Goal: Transaction & Acquisition: Purchase product/service

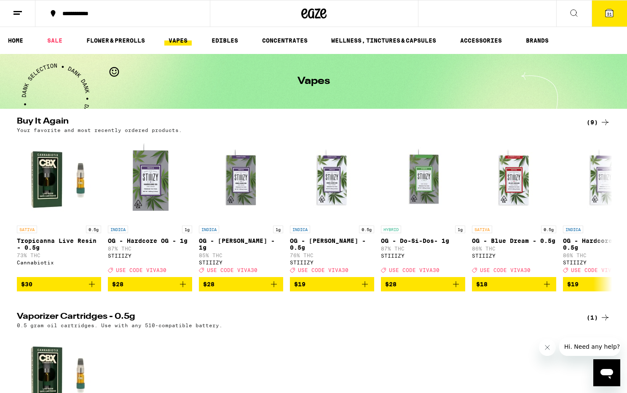
click at [13, 14] on icon at bounding box center [18, 13] width 10 height 10
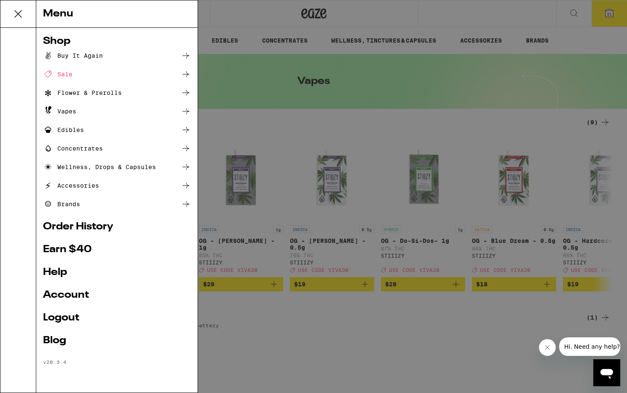
click at [61, 294] on link "Account" at bounding box center [117, 295] width 148 height 10
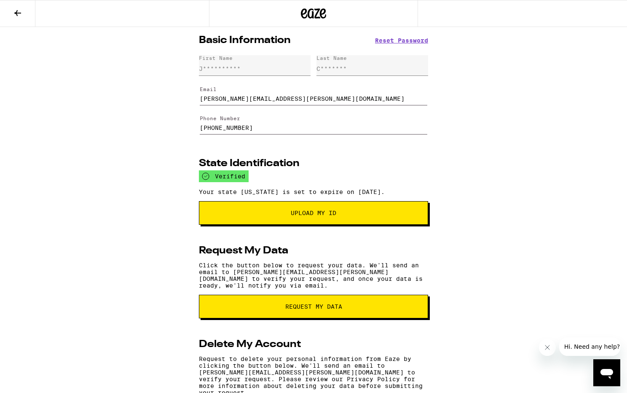
click at [17, 11] on icon at bounding box center [18, 13] width 10 height 10
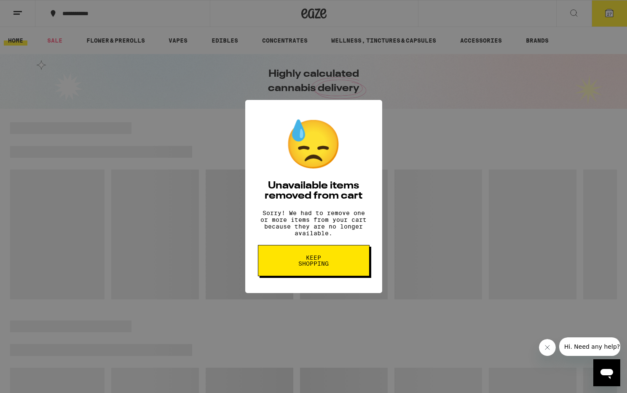
click at [302, 266] on span "Keep Shopping" at bounding box center [313, 260] width 43 height 12
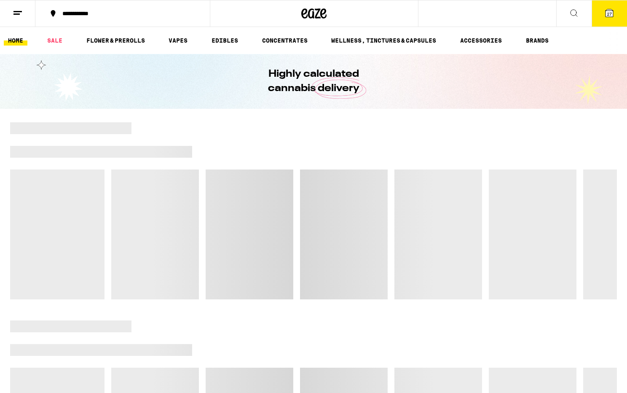
click at [607, 12] on span "27" at bounding box center [609, 13] width 5 height 5
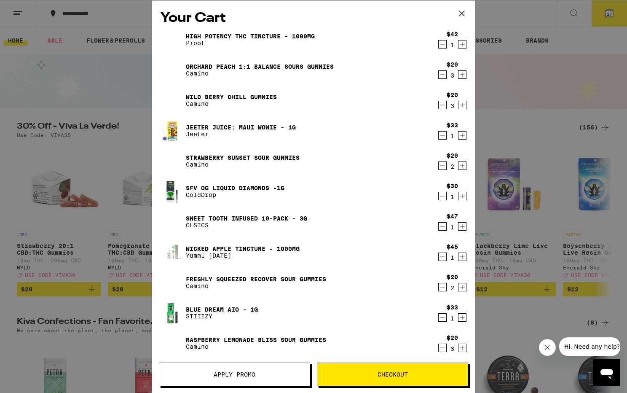
click at [440, 74] on icon "Decrement" at bounding box center [443, 75] width 8 height 10
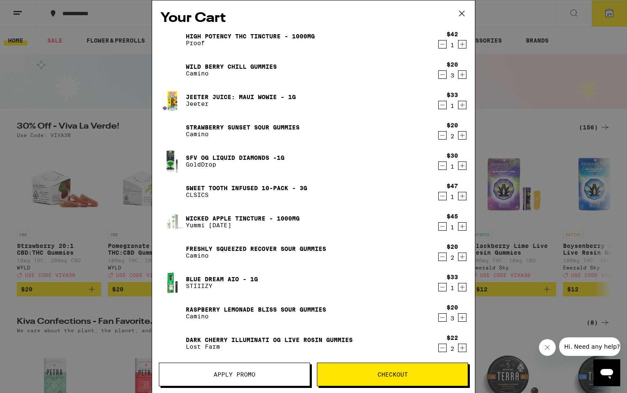
click at [440, 74] on icon "Decrement" at bounding box center [443, 75] width 8 height 10
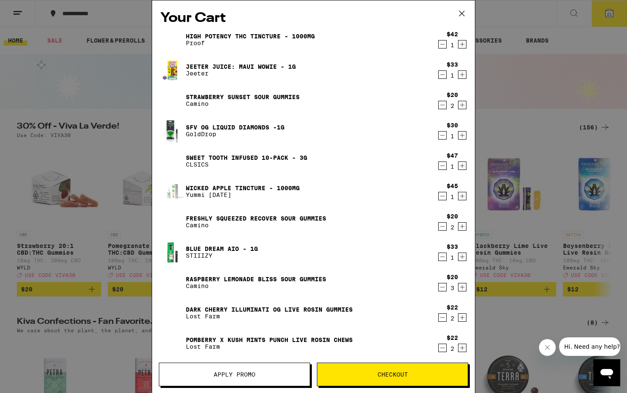
click at [440, 74] on icon "Decrement" at bounding box center [443, 75] width 8 height 10
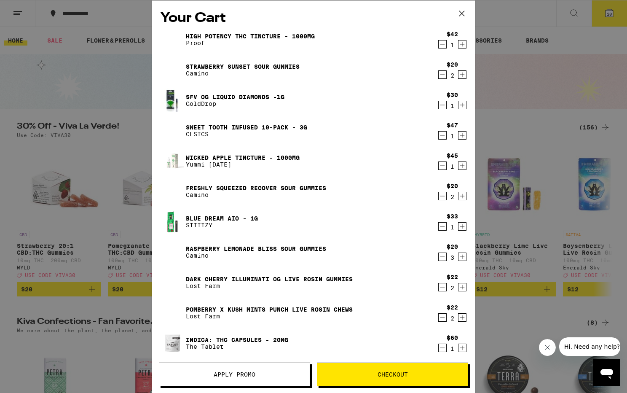
click at [440, 74] on icon "Decrement" at bounding box center [443, 75] width 8 height 10
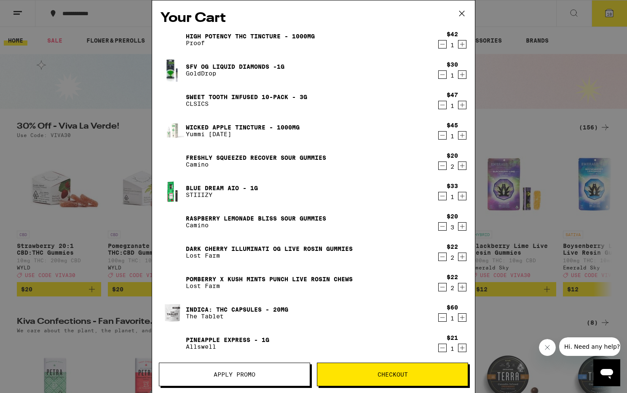
click at [441, 75] on icon "Decrement" at bounding box center [443, 75] width 8 height 10
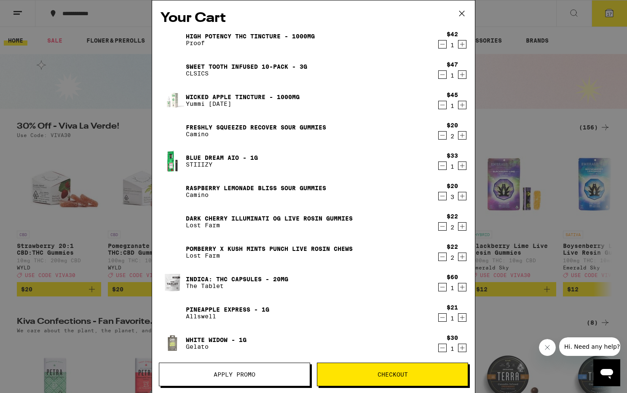
click at [442, 196] on icon "Decrement" at bounding box center [442, 196] width 5 height 0
click at [442, 198] on icon "Decrement" at bounding box center [443, 196] width 8 height 10
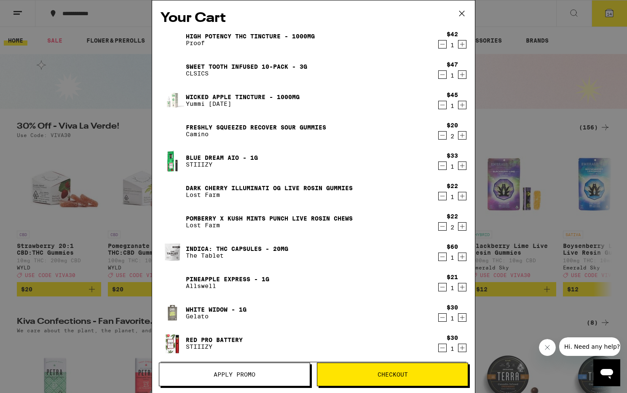
click at [442, 198] on icon "Decrement" at bounding box center [443, 196] width 8 height 10
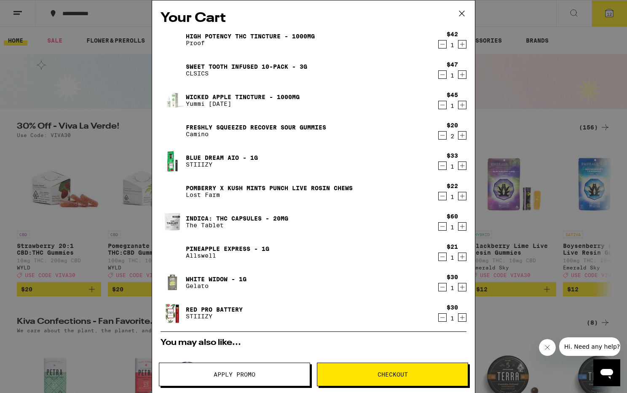
click at [441, 227] on icon "Decrement" at bounding box center [443, 226] width 8 height 10
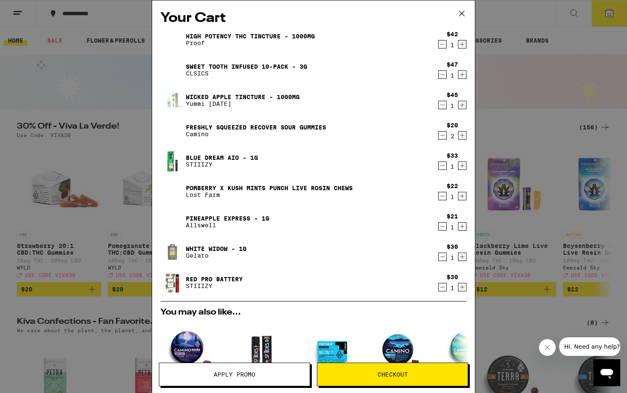
click at [230, 158] on link "Blue Dream AIO - 1g" at bounding box center [222, 157] width 72 height 7
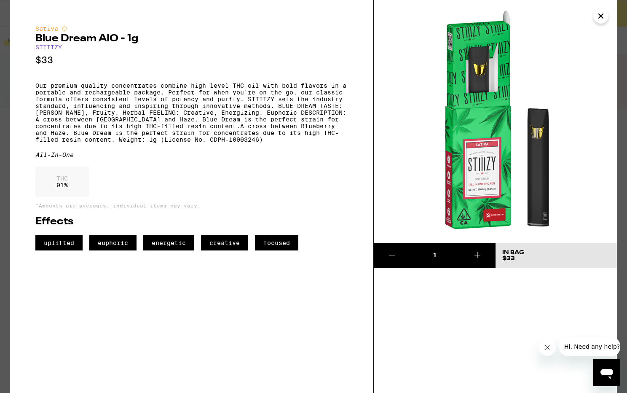
click at [600, 16] on icon "Close" at bounding box center [601, 16] width 4 height 4
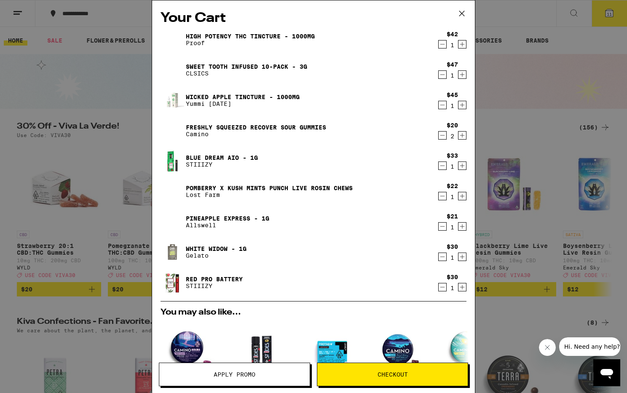
click at [442, 165] on icon "Decrement" at bounding box center [443, 166] width 8 height 10
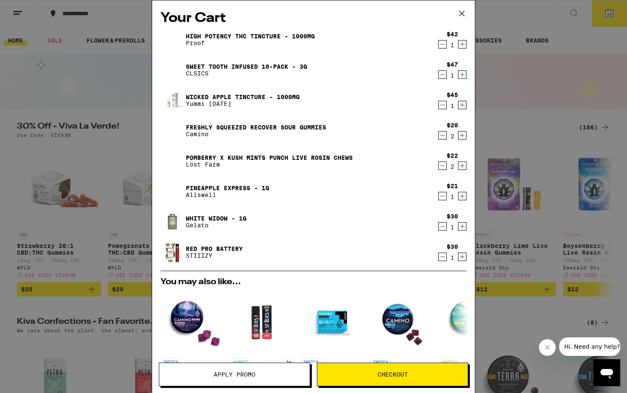
click at [441, 226] on icon "Decrement" at bounding box center [443, 226] width 8 height 10
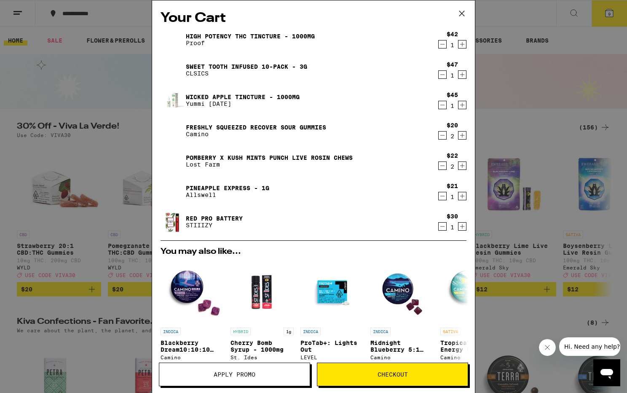
click at [443, 105] on icon "Decrement" at bounding box center [442, 105] width 5 height 0
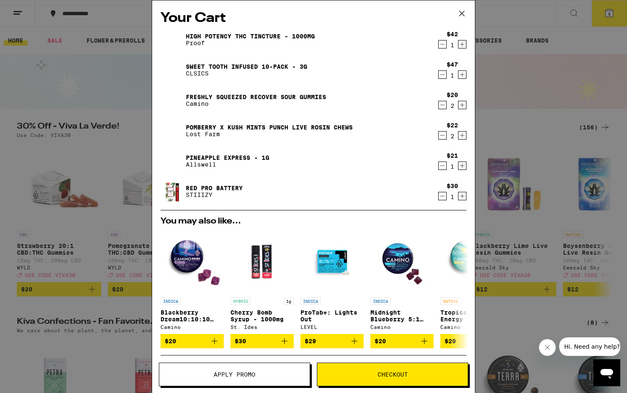
click at [444, 104] on icon "Decrement" at bounding box center [443, 105] width 8 height 10
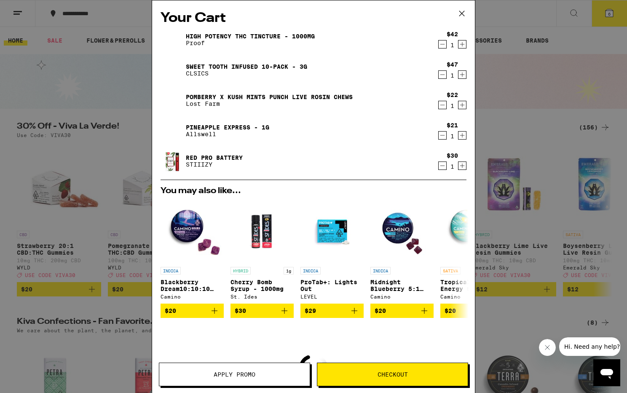
click at [442, 104] on icon "Decrement" at bounding box center [443, 105] width 8 height 10
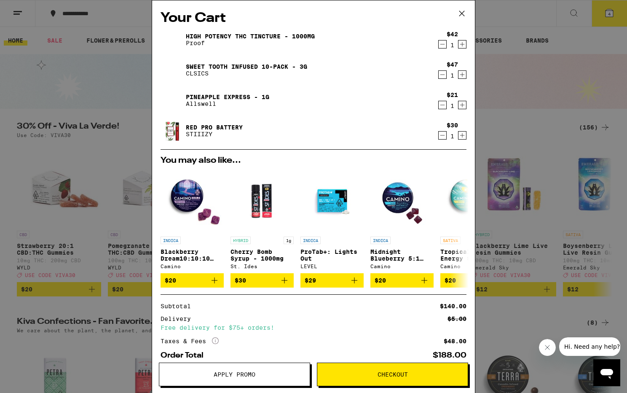
click at [468, 9] on button at bounding box center [462, 13] width 26 height 27
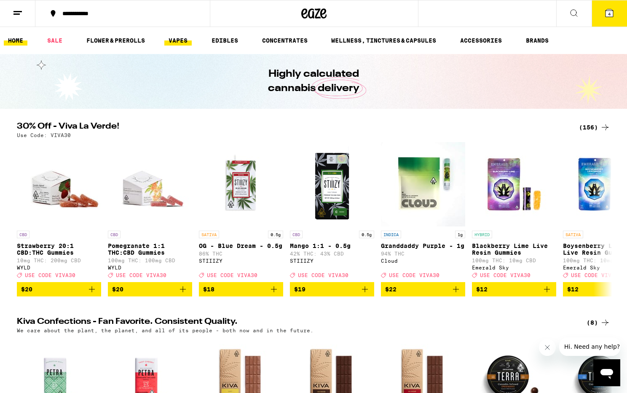
click at [174, 40] on link "VAPES" at bounding box center [177, 40] width 27 height 10
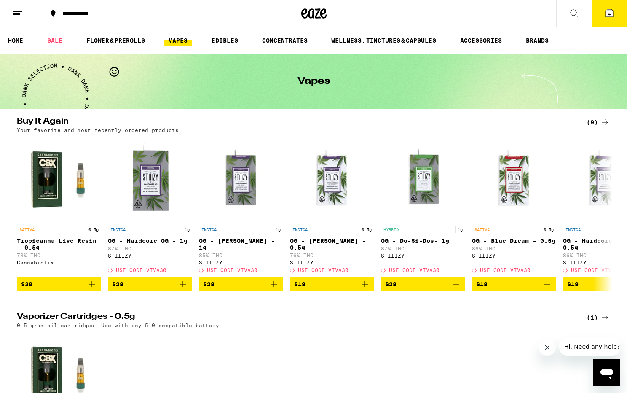
click at [455, 38] on ul "HOME SALE FLOWER & PREROLLS VAPES EDIBLES CONCENTRATES WELLNESS, TINCTURES & CA…" at bounding box center [313, 40] width 627 height 27
click at [468, 39] on link "ACCESSORIES" at bounding box center [481, 40] width 50 height 10
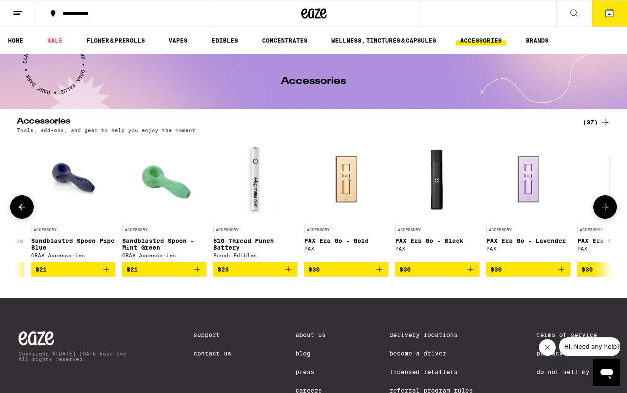
scroll to position [0, 1917]
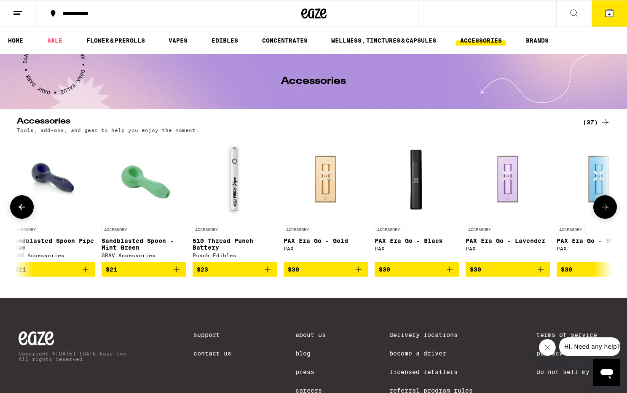
click at [269, 272] on icon "Add to bag" at bounding box center [268, 269] width 6 height 6
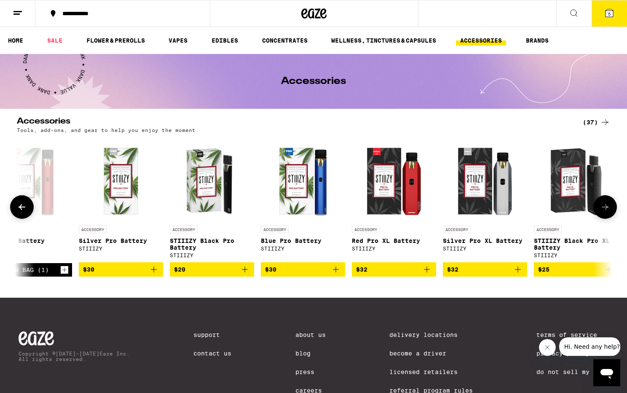
scroll to position [0, 2774]
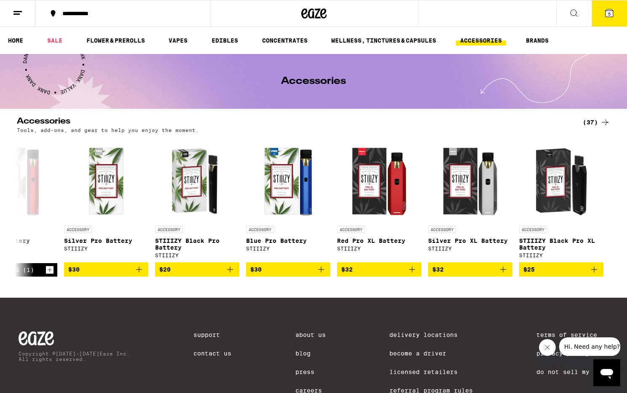
click at [607, 13] on icon at bounding box center [609, 13] width 8 height 8
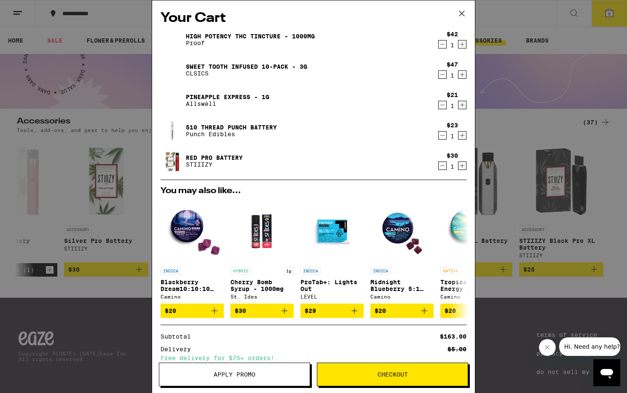
click at [463, 13] on icon at bounding box center [461, 13] width 13 height 13
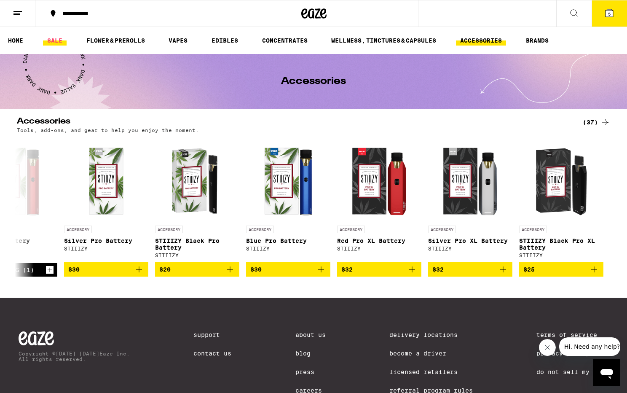
click at [61, 43] on link "SALE" at bounding box center [55, 40] width 24 height 10
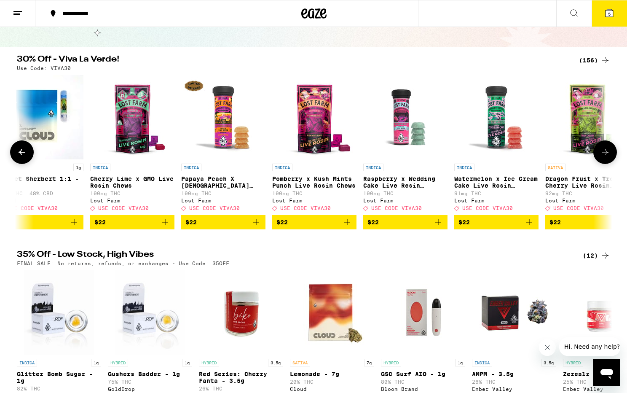
scroll to position [0, 7207]
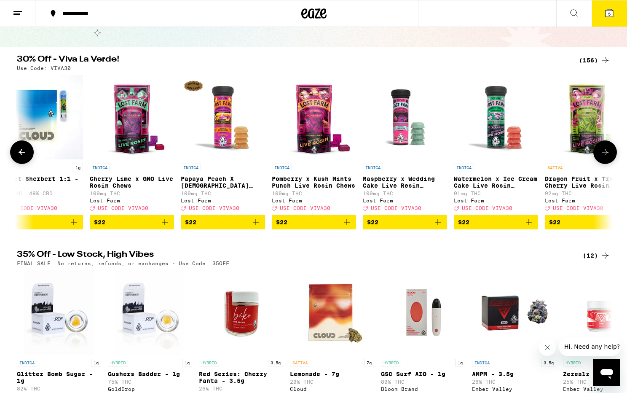
click at [256, 227] on icon "Add to bag" at bounding box center [256, 222] width 10 height 10
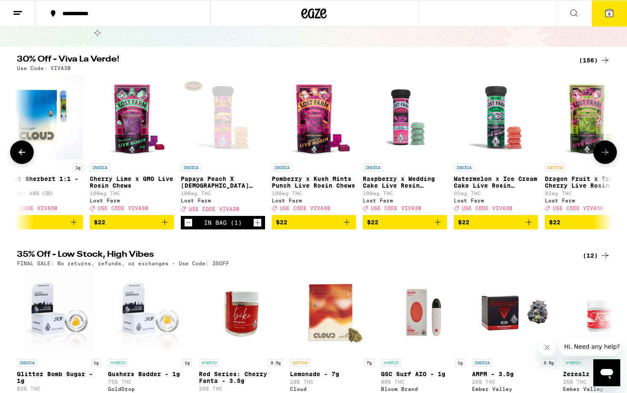
click at [256, 228] on icon "Increment" at bounding box center [258, 222] width 8 height 10
click at [611, 11] on icon at bounding box center [609, 13] width 8 height 8
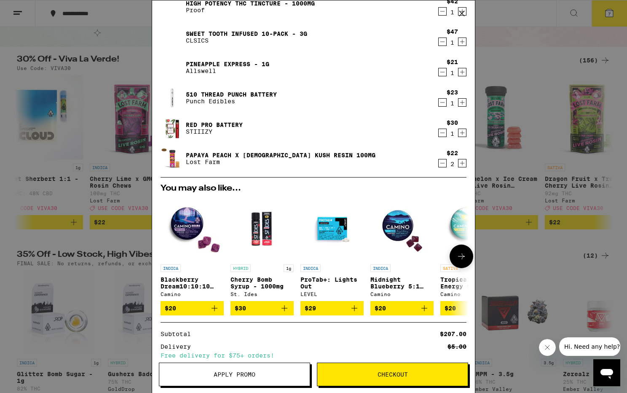
scroll to position [68, 0]
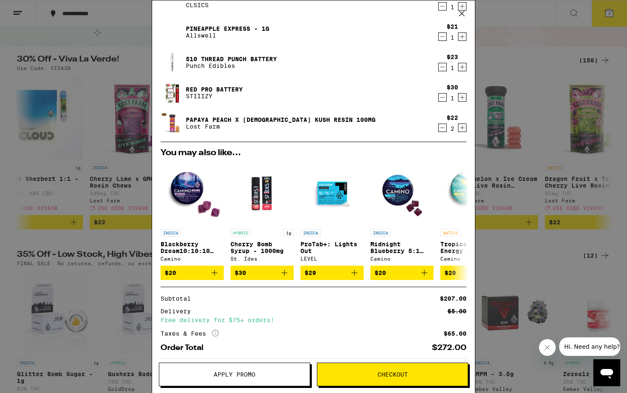
click at [443, 129] on icon "Decrement" at bounding box center [443, 128] width 8 height 10
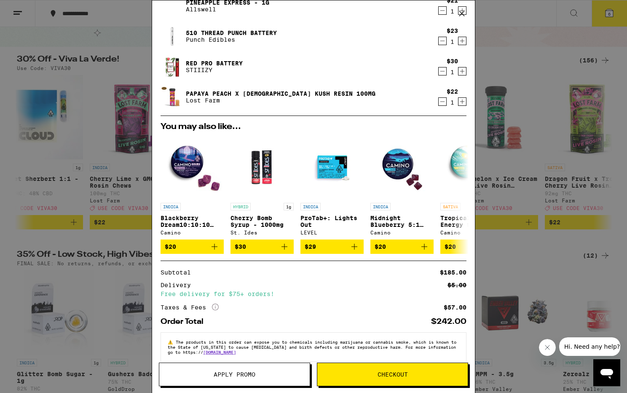
scroll to position [109, 0]
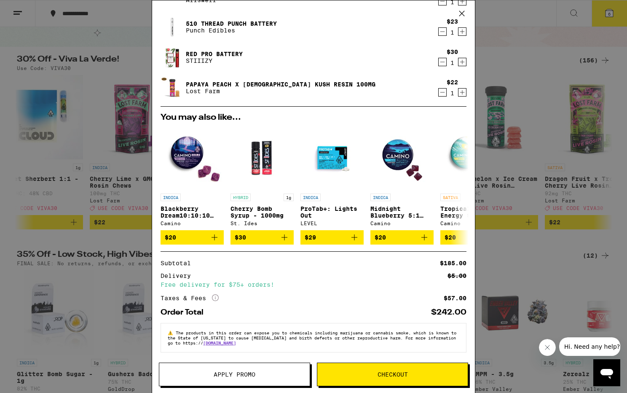
click at [407, 376] on span "Checkout" at bounding box center [392, 374] width 150 height 6
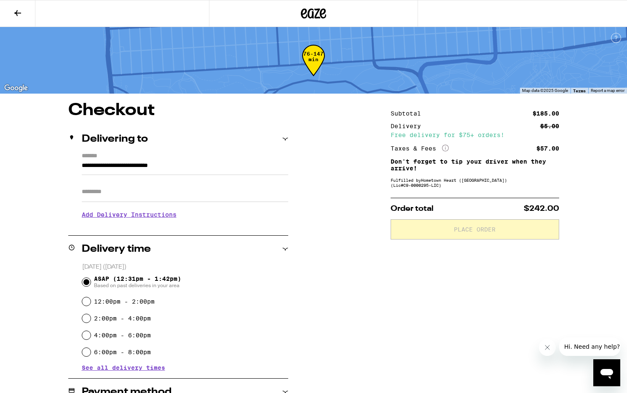
click at [20, 9] on icon at bounding box center [18, 13] width 10 height 10
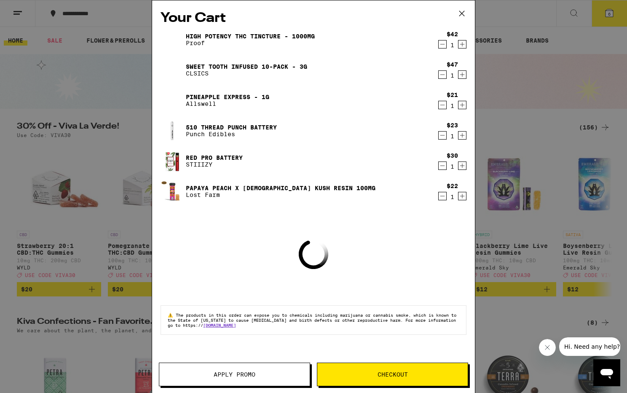
click at [248, 375] on span "Apply Promo" at bounding box center [235, 374] width 42 height 6
click at [248, 371] on span "Apply Promo" at bounding box center [235, 374] width 42 height 6
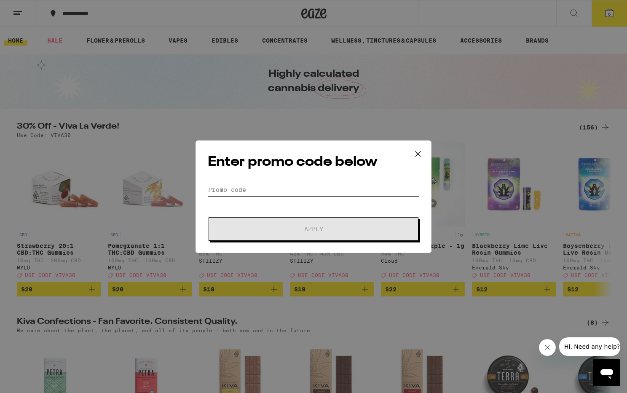
click at [278, 190] on input "Promo Code" at bounding box center [313, 189] width 211 height 13
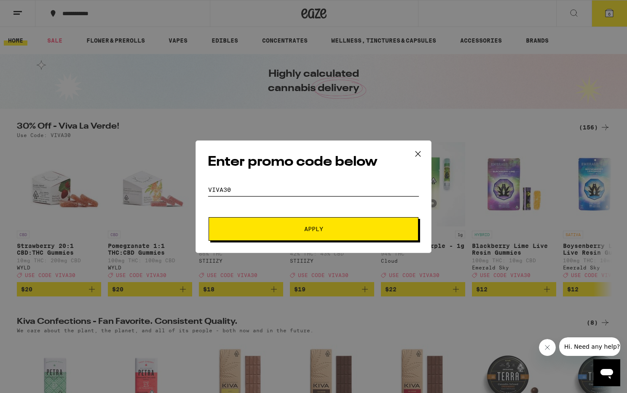
type input "viva30"
click at [209, 217] on button "Apply" at bounding box center [314, 229] width 210 height 24
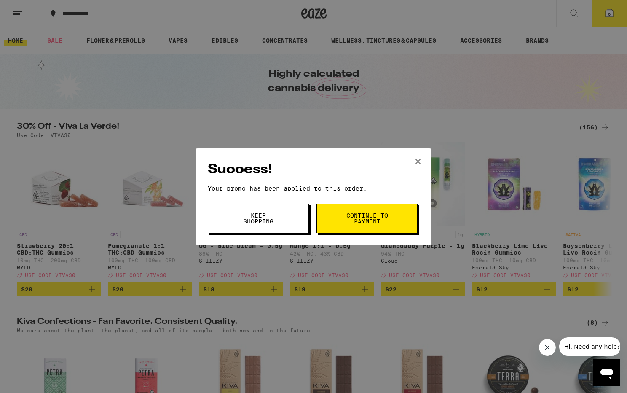
click at [354, 219] on span "Continue to payment" at bounding box center [366, 218] width 43 height 12
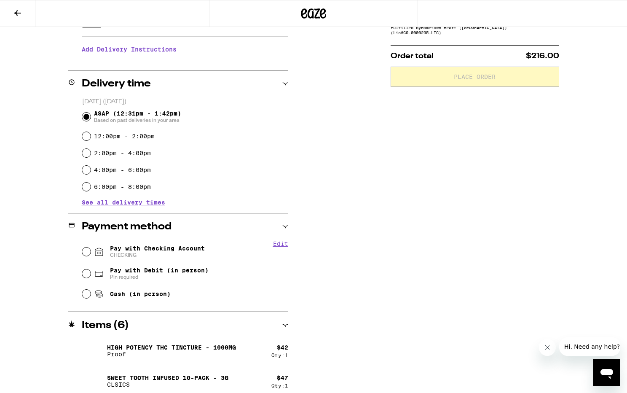
scroll to position [168, 0]
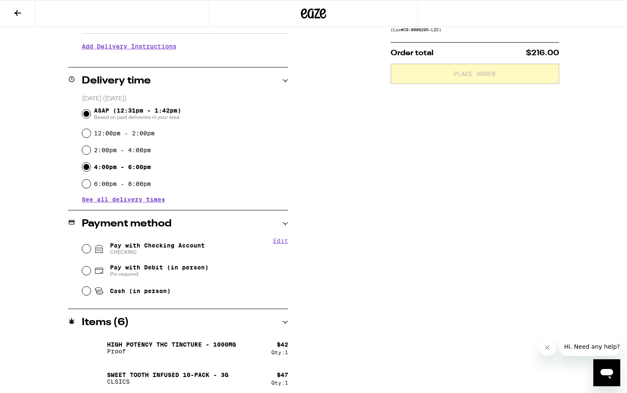
click at [88, 166] on input "4:00pm - 6:00pm" at bounding box center [86, 167] width 8 height 8
radio input "true"
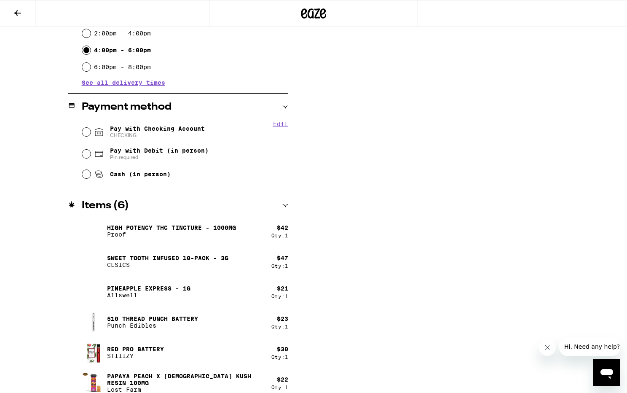
scroll to position [285, 0]
click at [279, 124] on button "Edit" at bounding box center [280, 123] width 15 height 7
click at [177, 135] on button "Remove Account" at bounding box center [164, 134] width 47 height 5
click at [173, 136] on span "You will be redirected to link your bank" at bounding box center [157, 134] width 95 height 7
click at [91, 136] on input "Pay with Checking Account You will be redirected to link your bank" at bounding box center [86, 131] width 8 height 8
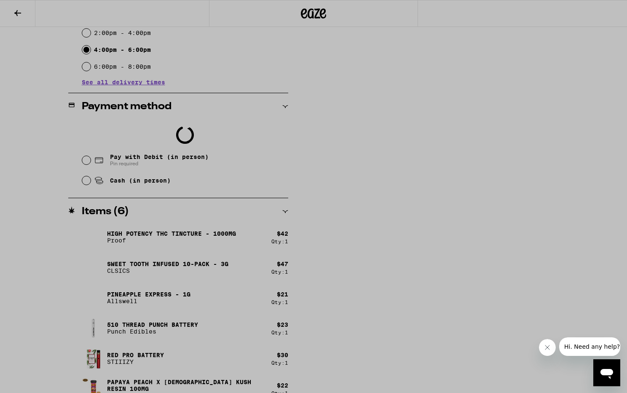
click at [85, 180] on div at bounding box center [313, 196] width 627 height 393
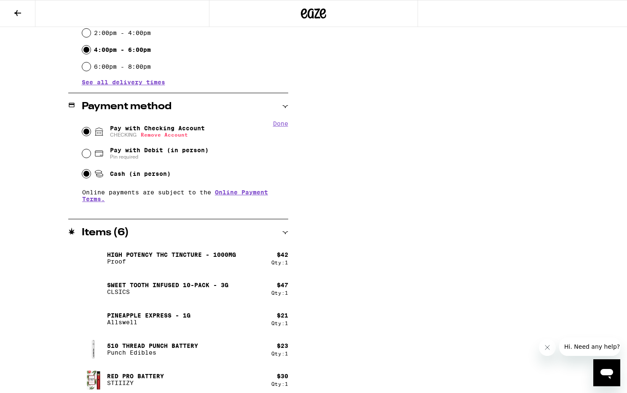
click at [85, 175] on input "Cash (in person)" at bounding box center [86, 173] width 8 height 8
radio input "true"
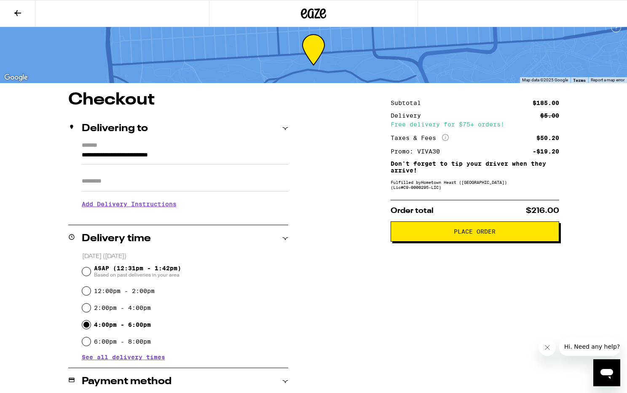
scroll to position [0, 0]
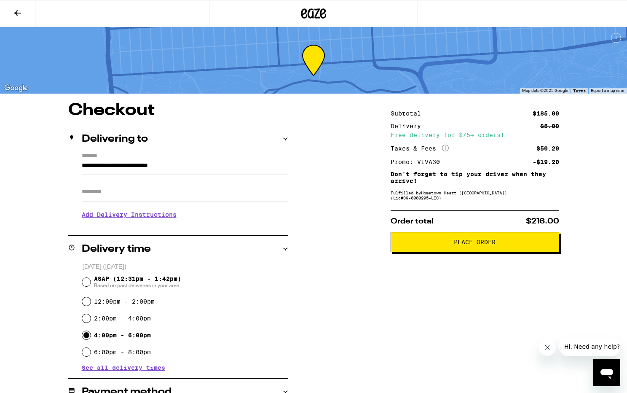
click at [436, 245] on span "Place Order" at bounding box center [475, 242] width 154 height 6
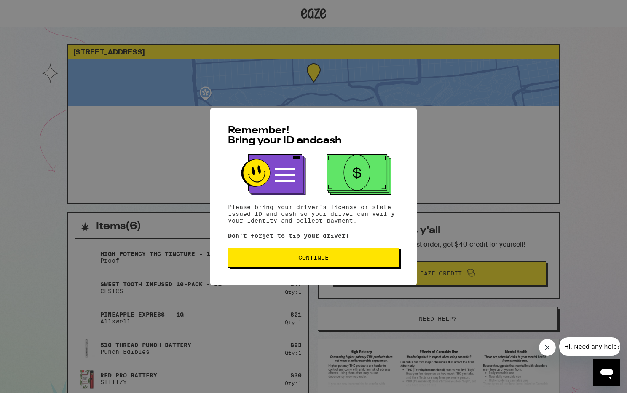
click at [345, 260] on span "Continue" at bounding box center [313, 257] width 157 height 6
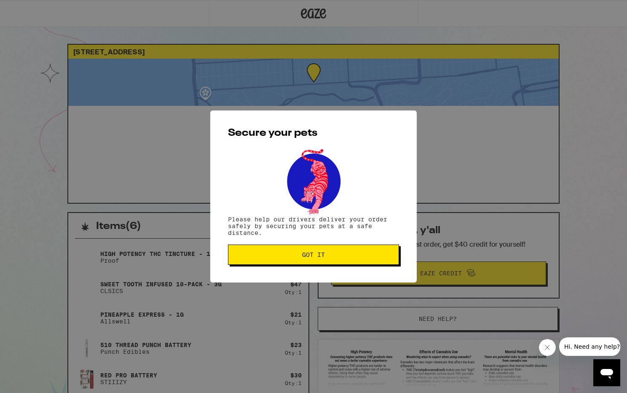
click at [326, 261] on button "Got it" at bounding box center [313, 254] width 171 height 20
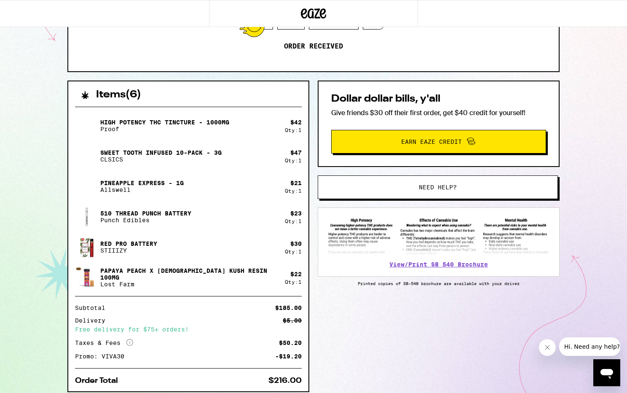
scroll to position [164, 0]
